Goal: Task Accomplishment & Management: Manage account settings

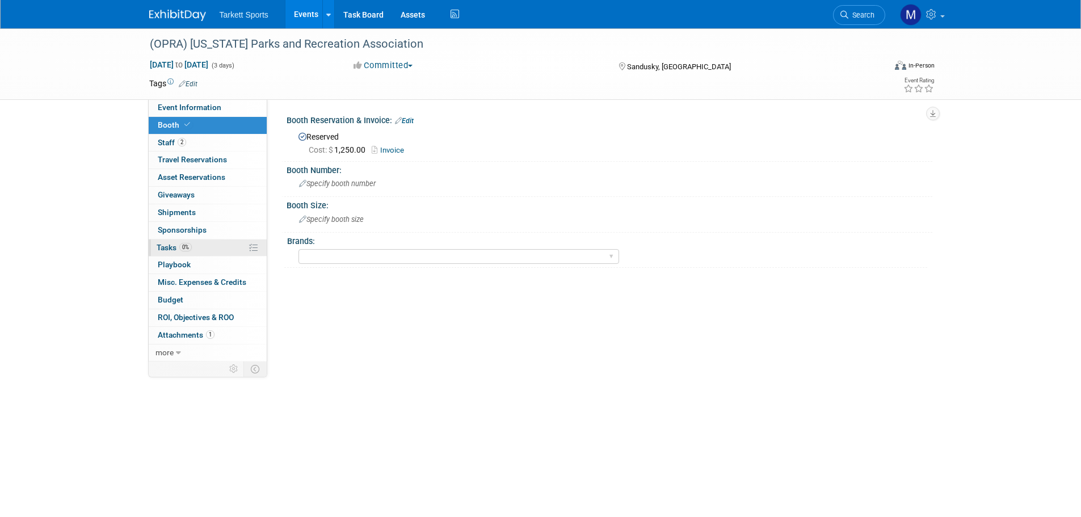
click at [197, 246] on link "0% Tasks 0%" at bounding box center [208, 248] width 118 height 17
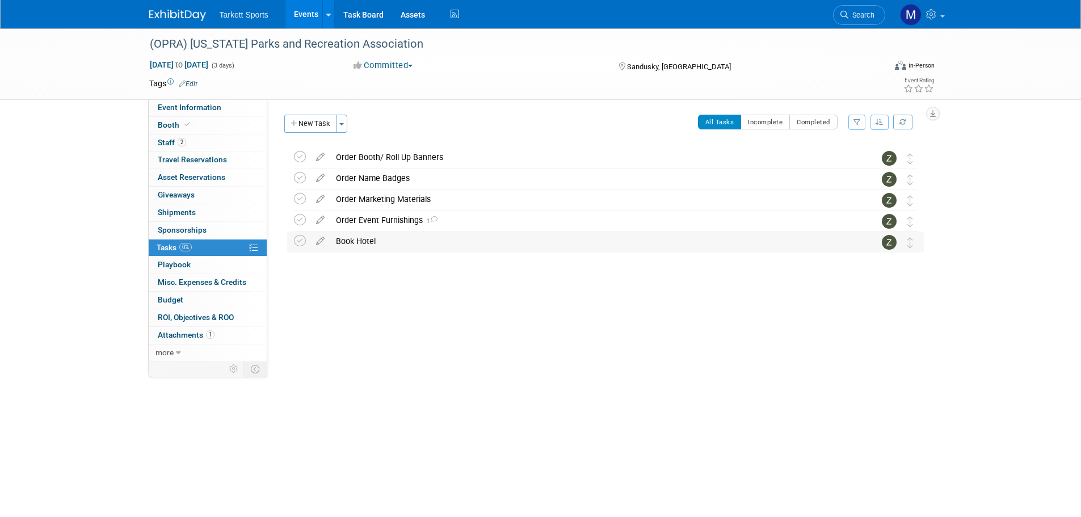
click at [334, 245] on div "Book Hotel" at bounding box center [594, 241] width 529 height 19
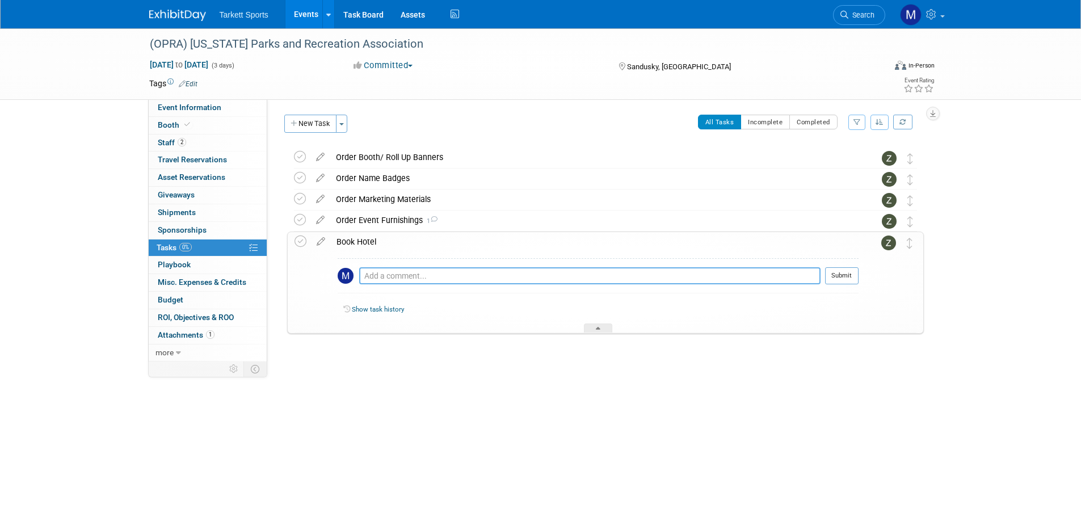
click at [382, 280] on textarea at bounding box center [589, 275] width 461 height 17
paste textarea "OH Kalahari Resorts and Conventions"
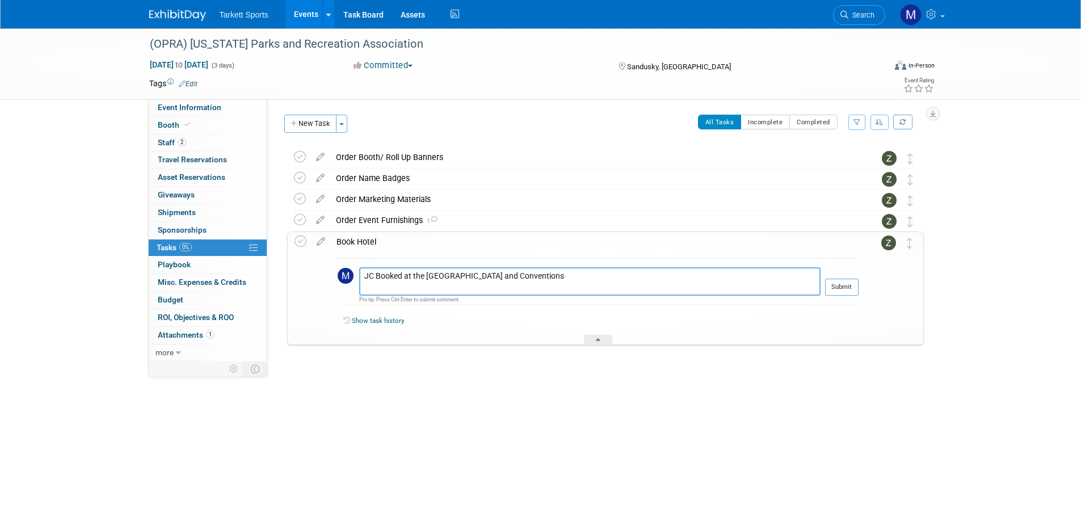
paste textarea "7000 Kalahari Drive Sandusky , OH 44870 , United States of America"
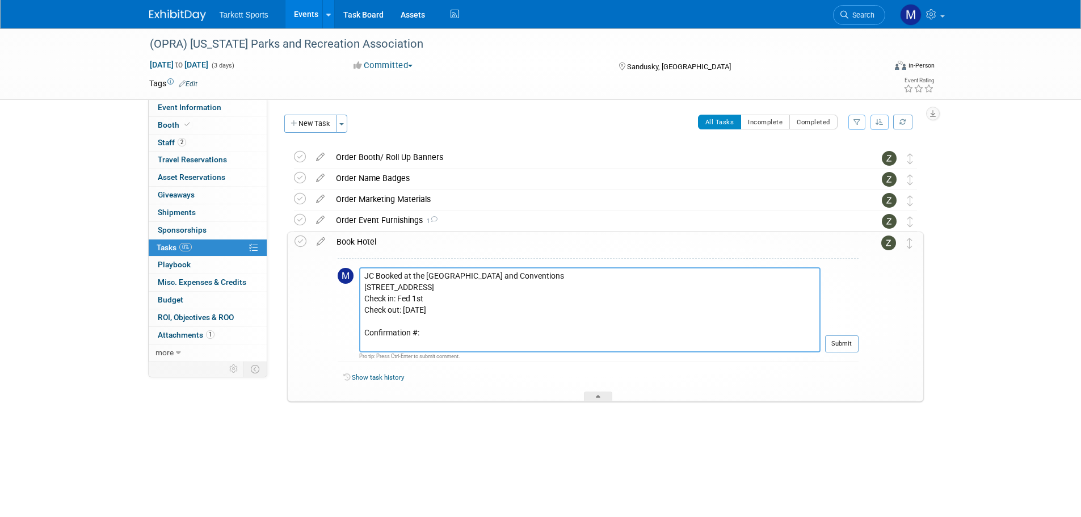
click at [429, 345] on textarea "JC Booked at the OH Kalahari Resorts and Conventions 7000 Kalahari Drive Sandus…" at bounding box center [589, 309] width 461 height 85
paste textarea "NXONBBLL"
type textarea "JC Booked at the OH Kalahari Resorts and Conventions 7000 Kalahari Drive Sandus…"
click at [838, 340] on button "Submit" at bounding box center [841, 343] width 33 height 17
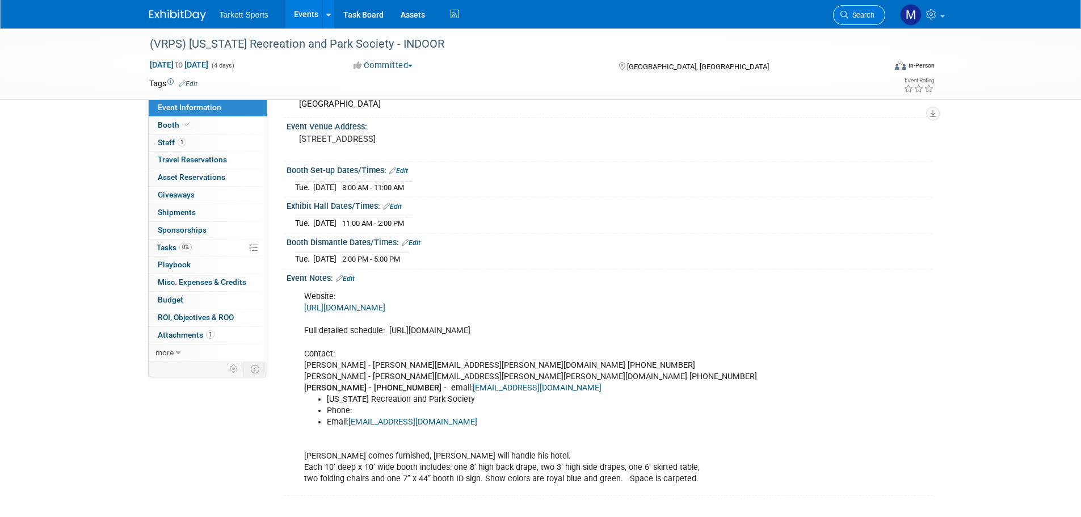
click at [861, 11] on span "Search" at bounding box center [862, 15] width 26 height 9
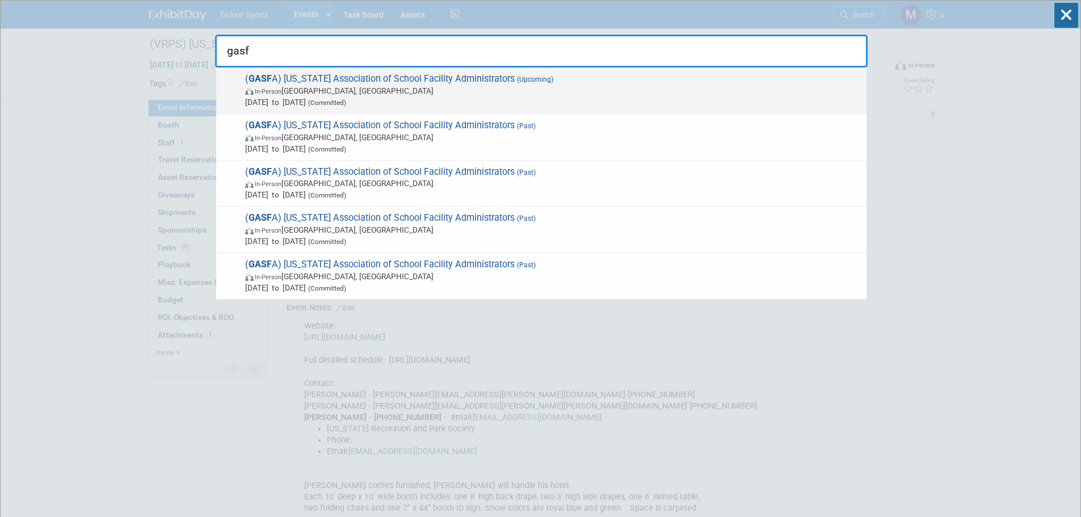
type input "gasf"
click at [446, 72] on div "( GASF A) [US_STATE] Association of School Facility Administrators (Upcoming) I…" at bounding box center [541, 91] width 650 height 47
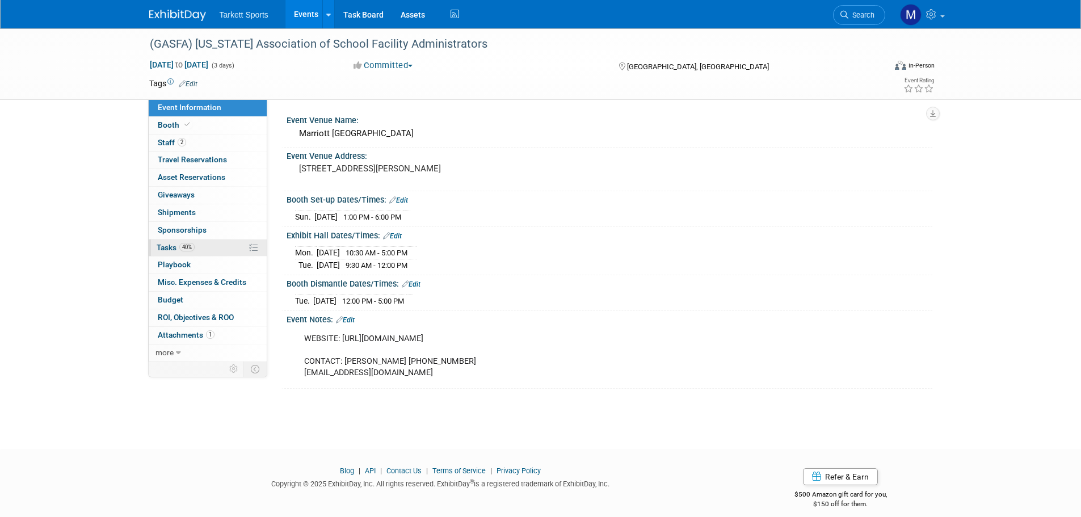
click at [189, 245] on span "40%" at bounding box center [186, 247] width 15 height 9
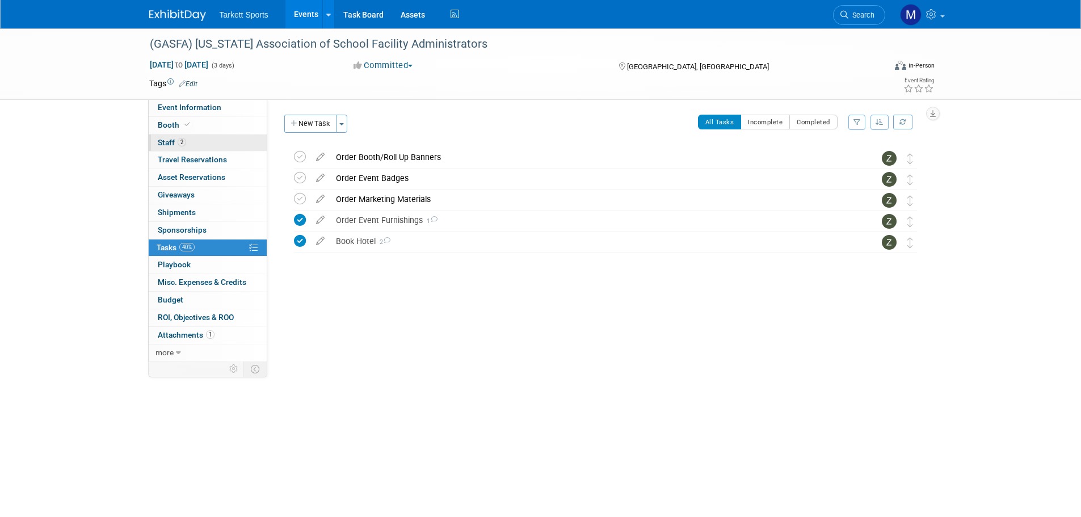
click at [208, 144] on link "2 Staff 2" at bounding box center [208, 143] width 118 height 17
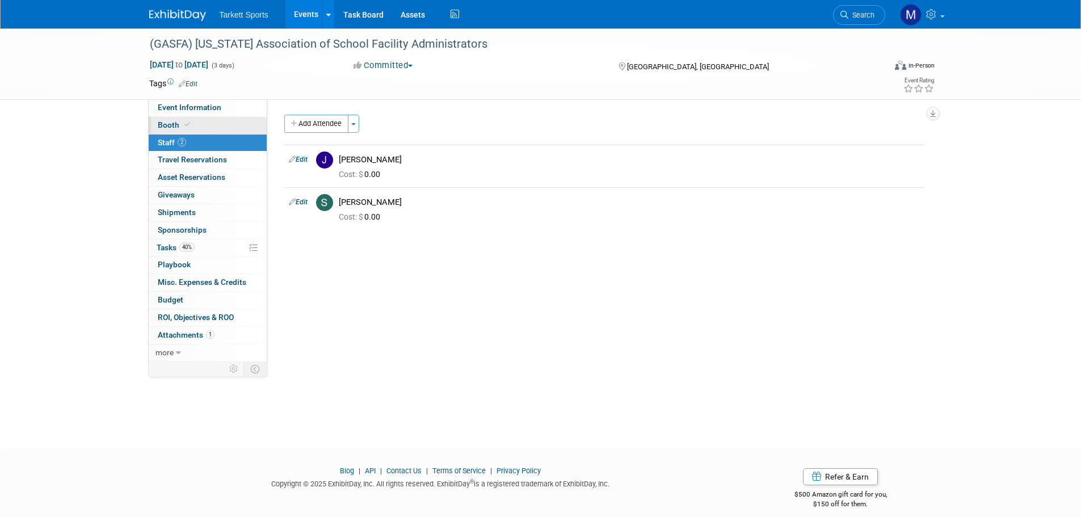
click at [204, 132] on link "Booth" at bounding box center [208, 125] width 118 height 17
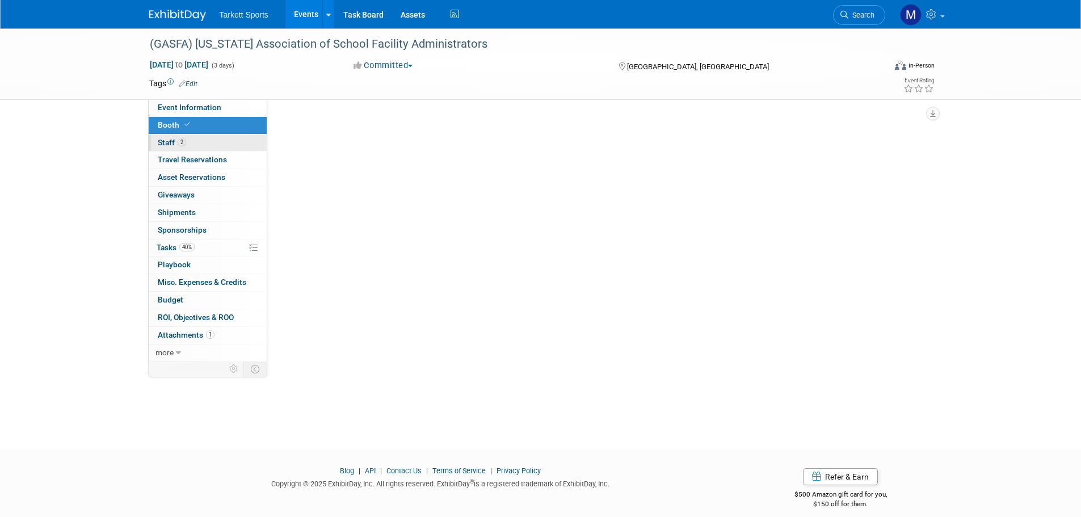
select select "FieldTurf"
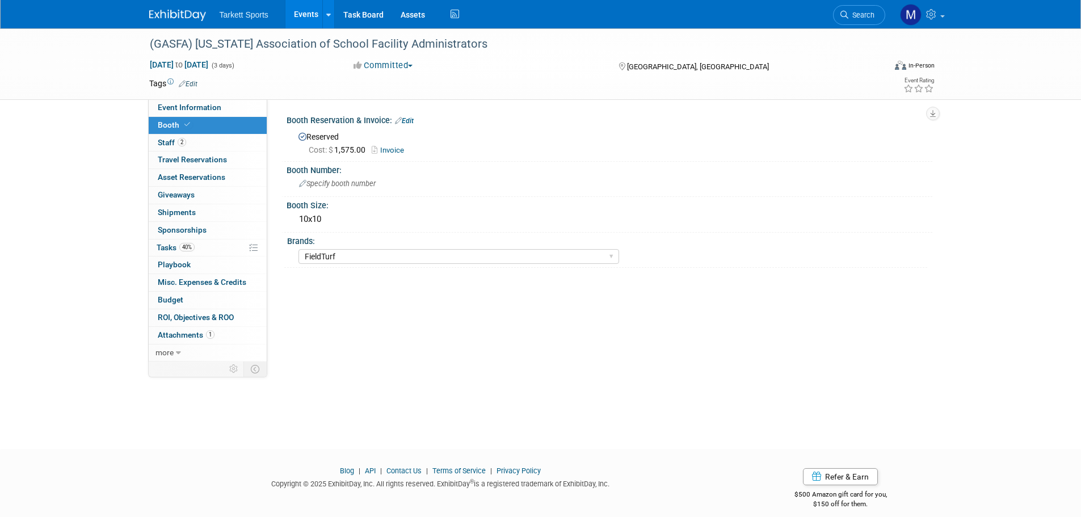
click at [394, 150] on link "Invoice" at bounding box center [391, 150] width 38 height 9
click at [182, 138] on span "2" at bounding box center [182, 142] width 9 height 9
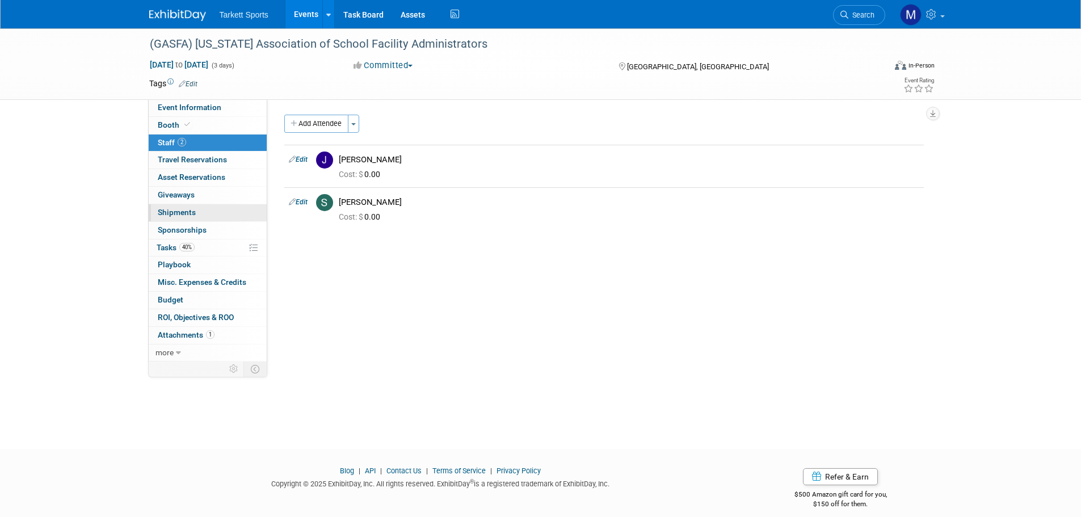
drag, startPoint x: 194, startPoint y: 244, endPoint x: 243, endPoint y: 211, distance: 59.3
click at [194, 244] on span "40%" at bounding box center [186, 247] width 15 height 9
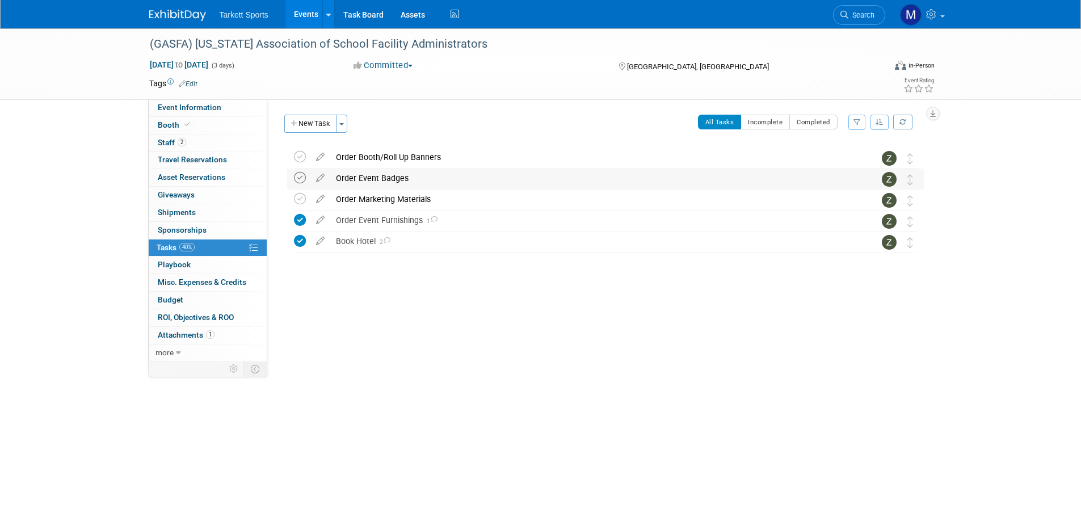
click at [302, 172] on icon at bounding box center [300, 178] width 12 height 12
